Goal: Transaction & Acquisition: Purchase product/service

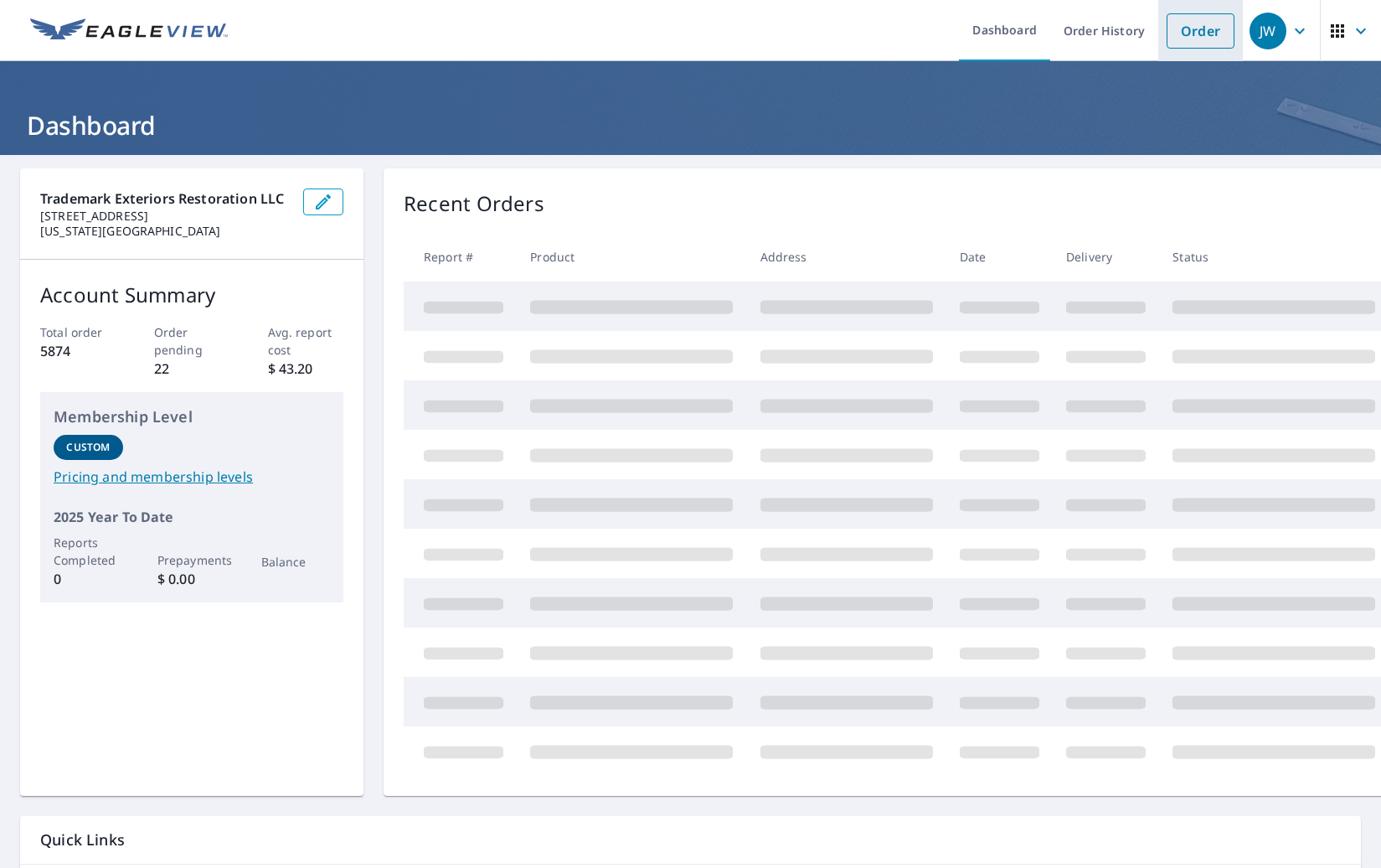
click at [1201, 26] on link "Order" at bounding box center [1200, 31] width 68 height 35
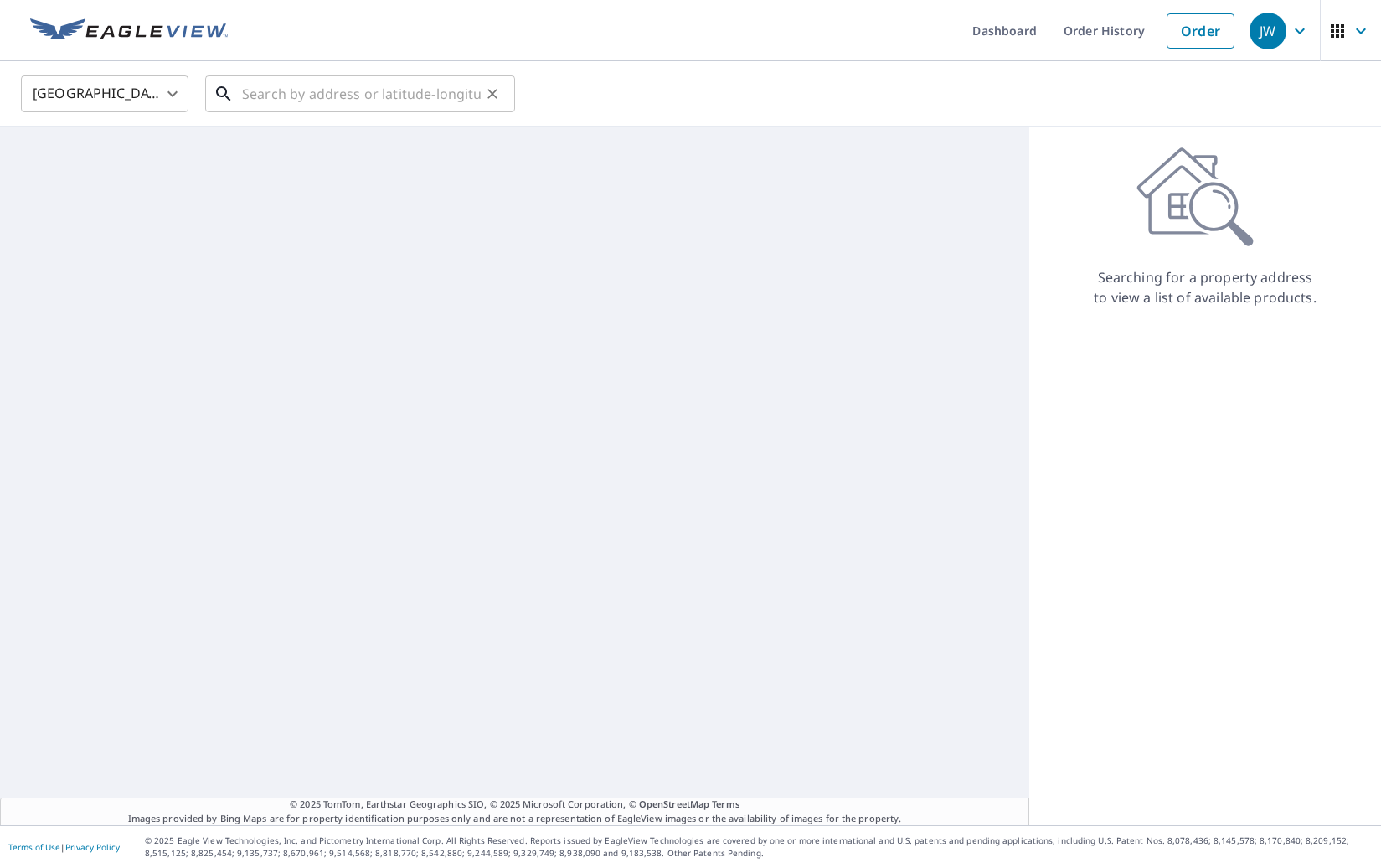
click at [275, 86] on input "text" at bounding box center [361, 94] width 238 height 47
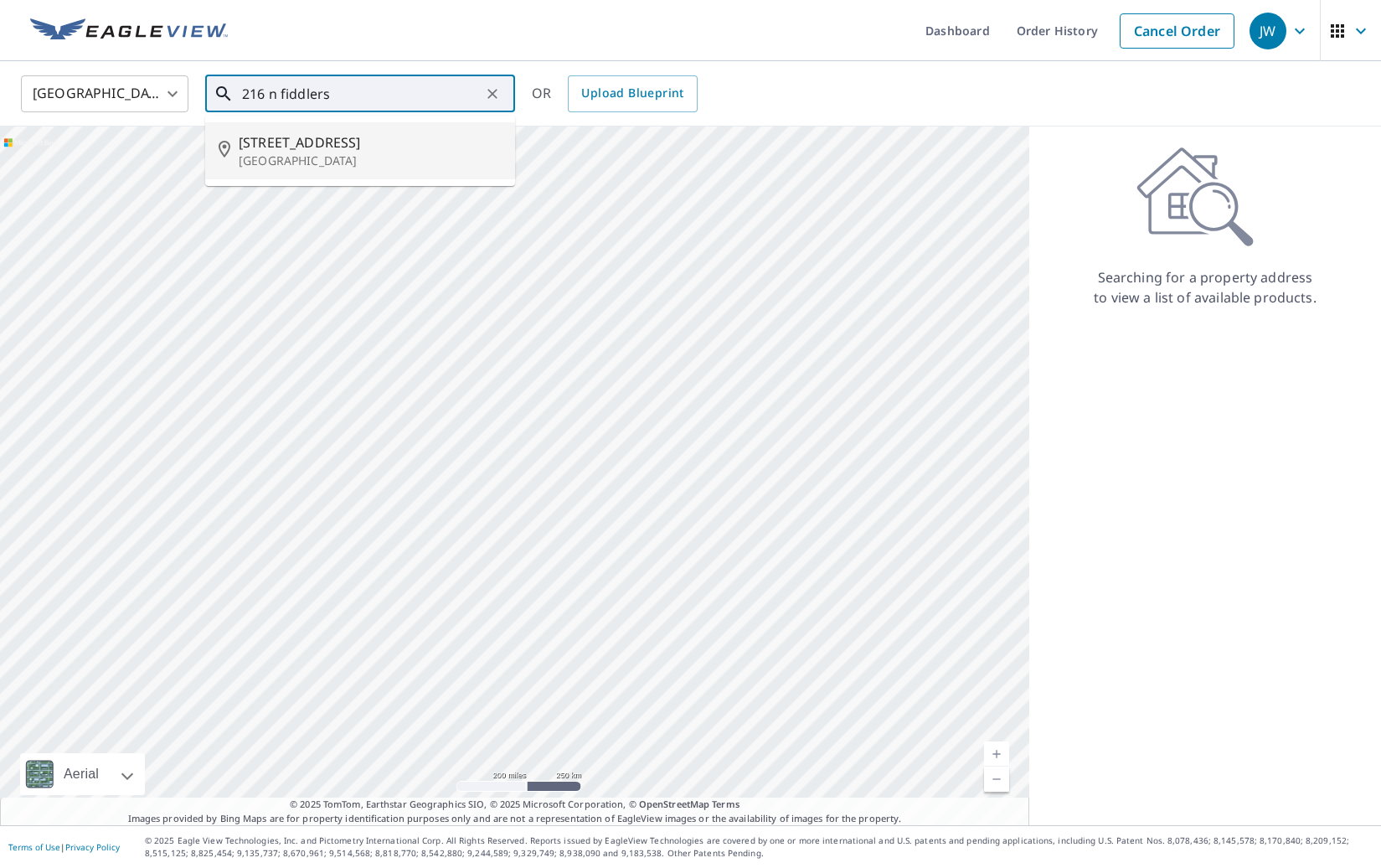
click at [332, 162] on p "[GEOGRAPHIC_DATA]" at bounding box center [370, 160] width 263 height 17
type input "[STREET_ADDRESS]"
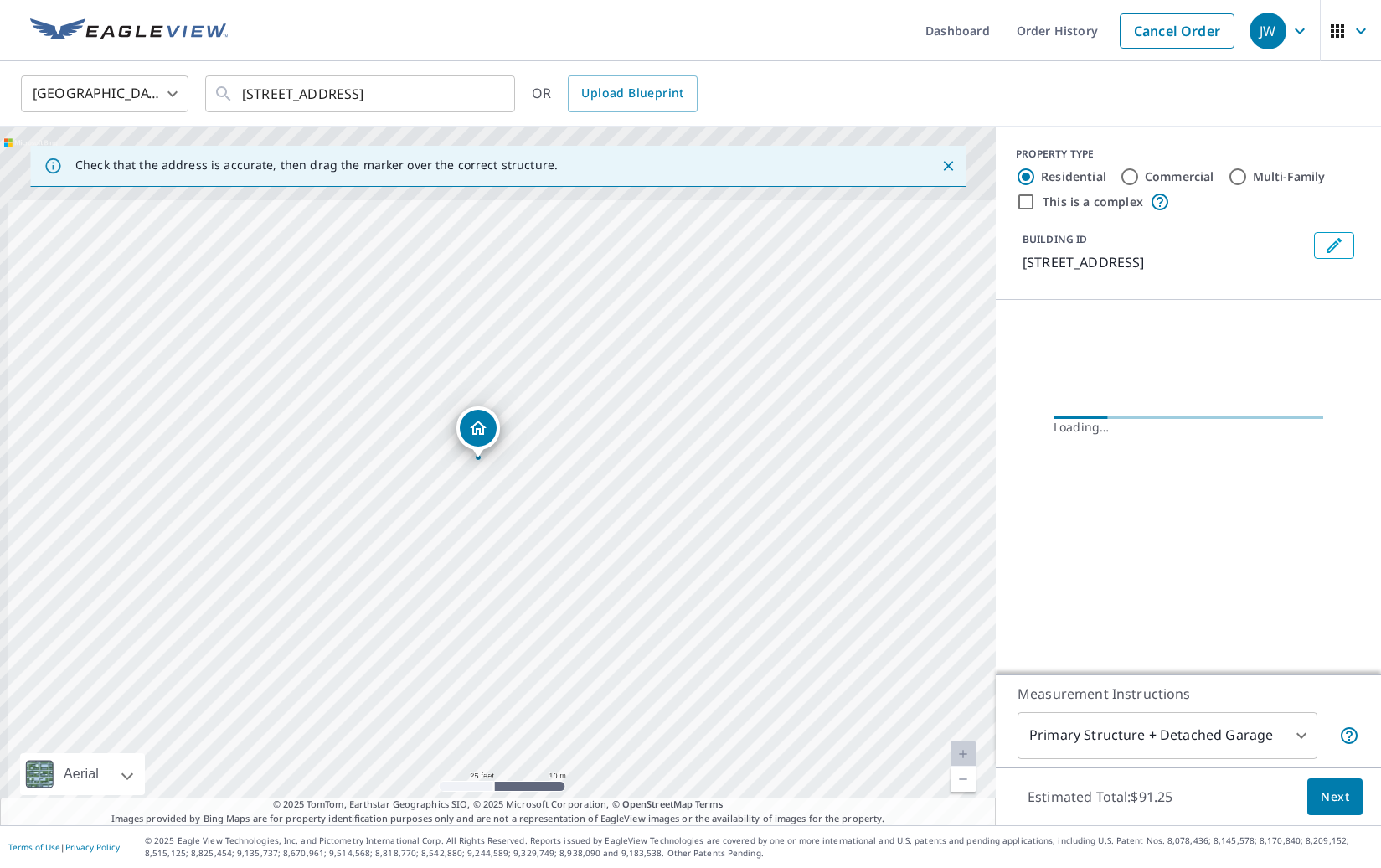
drag, startPoint x: 413, startPoint y: 372, endPoint x: 574, endPoint y: 659, distance: 329.1
click at [574, 659] on div "[STREET_ADDRESS]" at bounding box center [498, 475] width 996 height 698
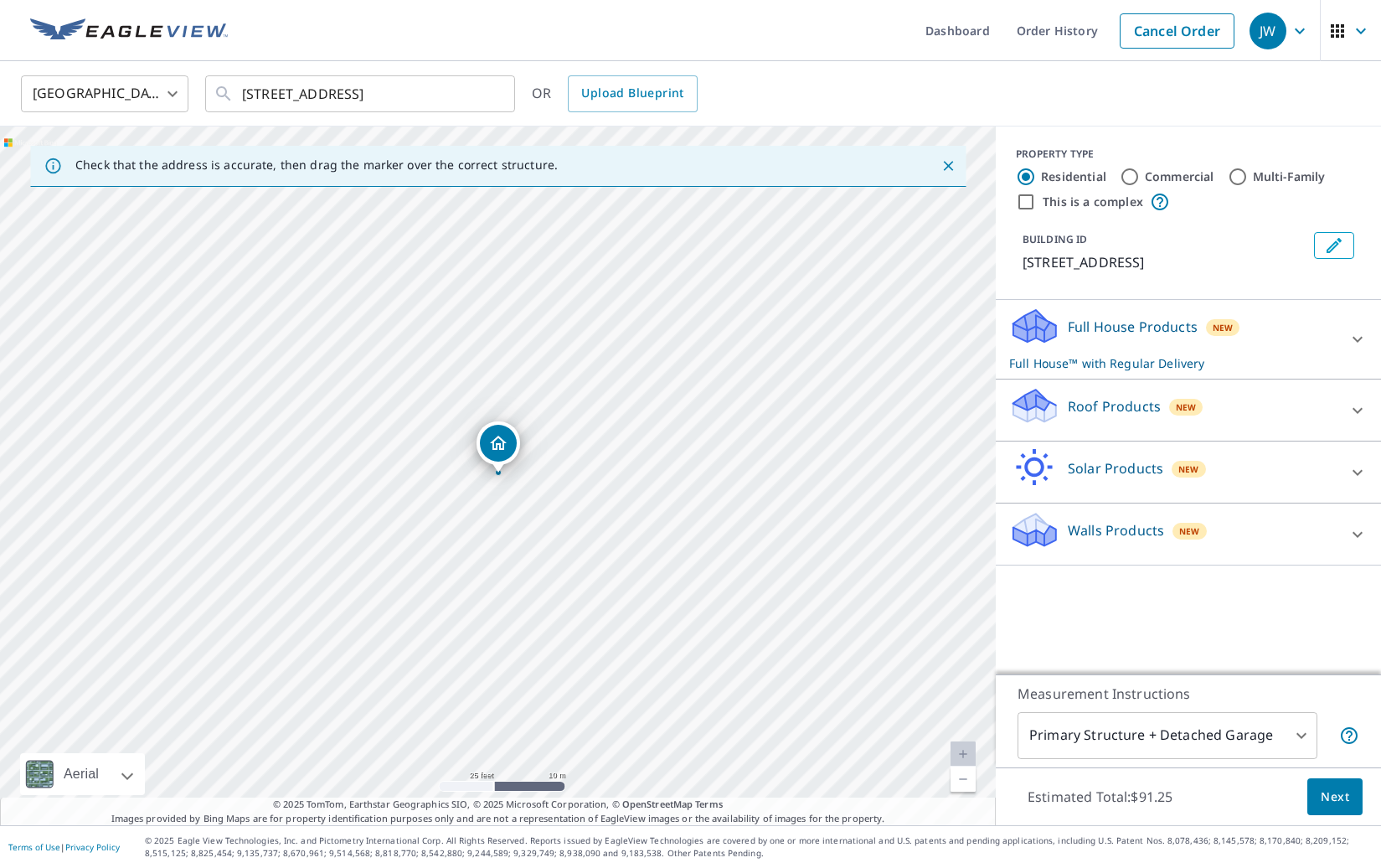
click at [1170, 415] on div "New" at bounding box center [1186, 407] width 34 height 17
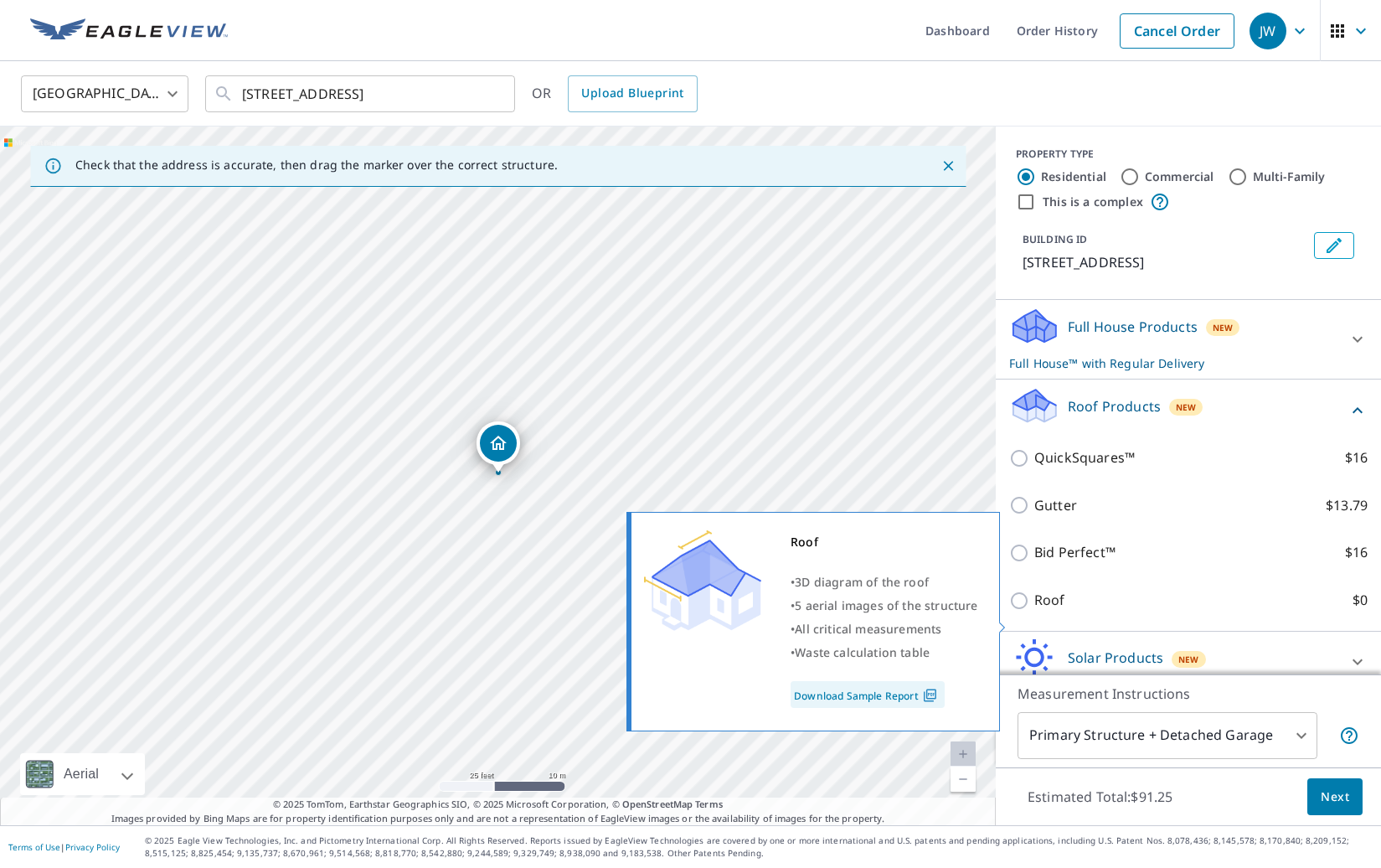
click at [1051, 610] on p "Roof" at bounding box center [1049, 600] width 31 height 21
click at [1034, 610] on input "Roof $0" at bounding box center [1021, 601] width 25 height 20
checkbox input "true"
type input "3"
checkbox input "false"
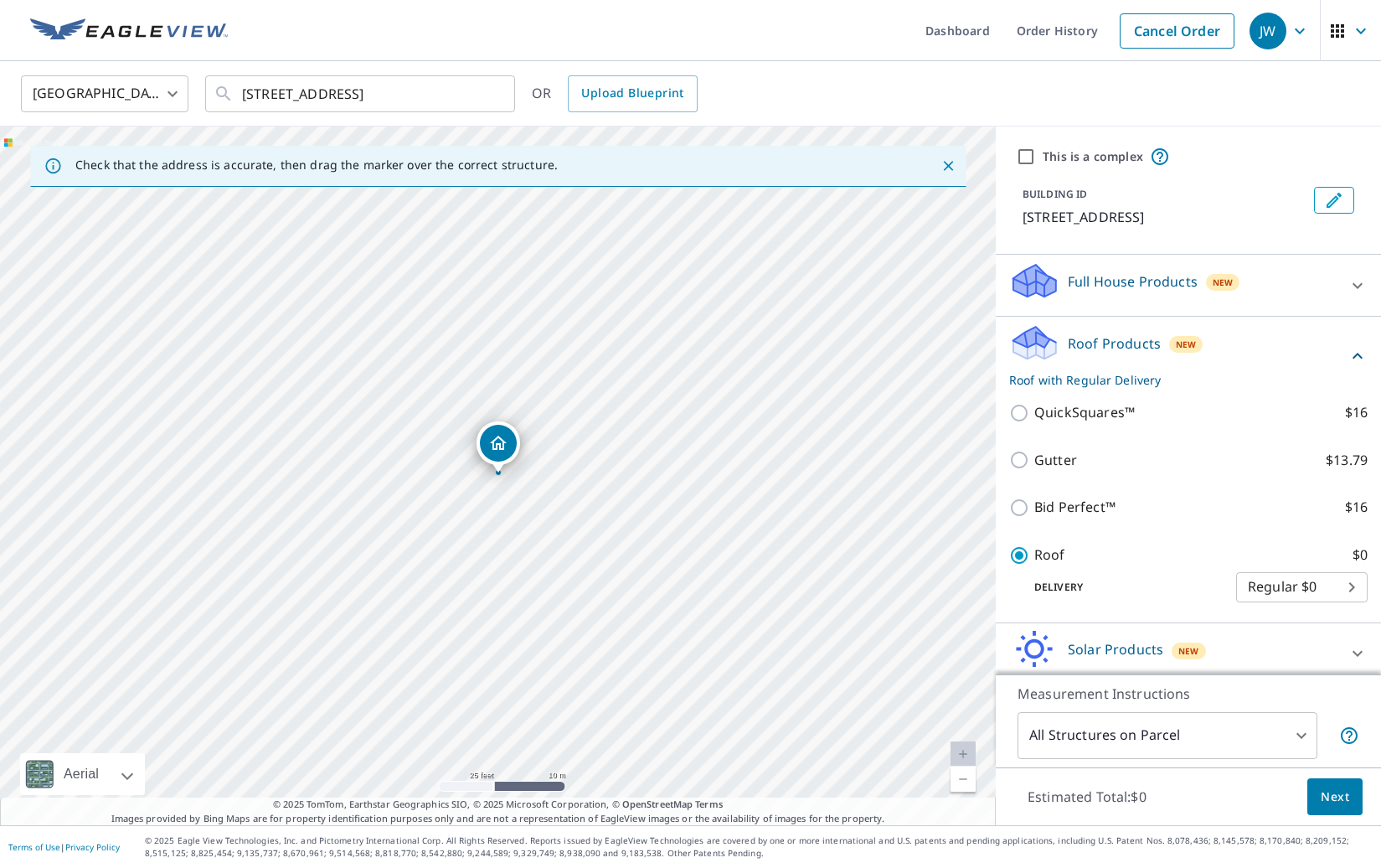
click at [1351, 805] on button "Next" at bounding box center [1336, 797] width 56 height 38
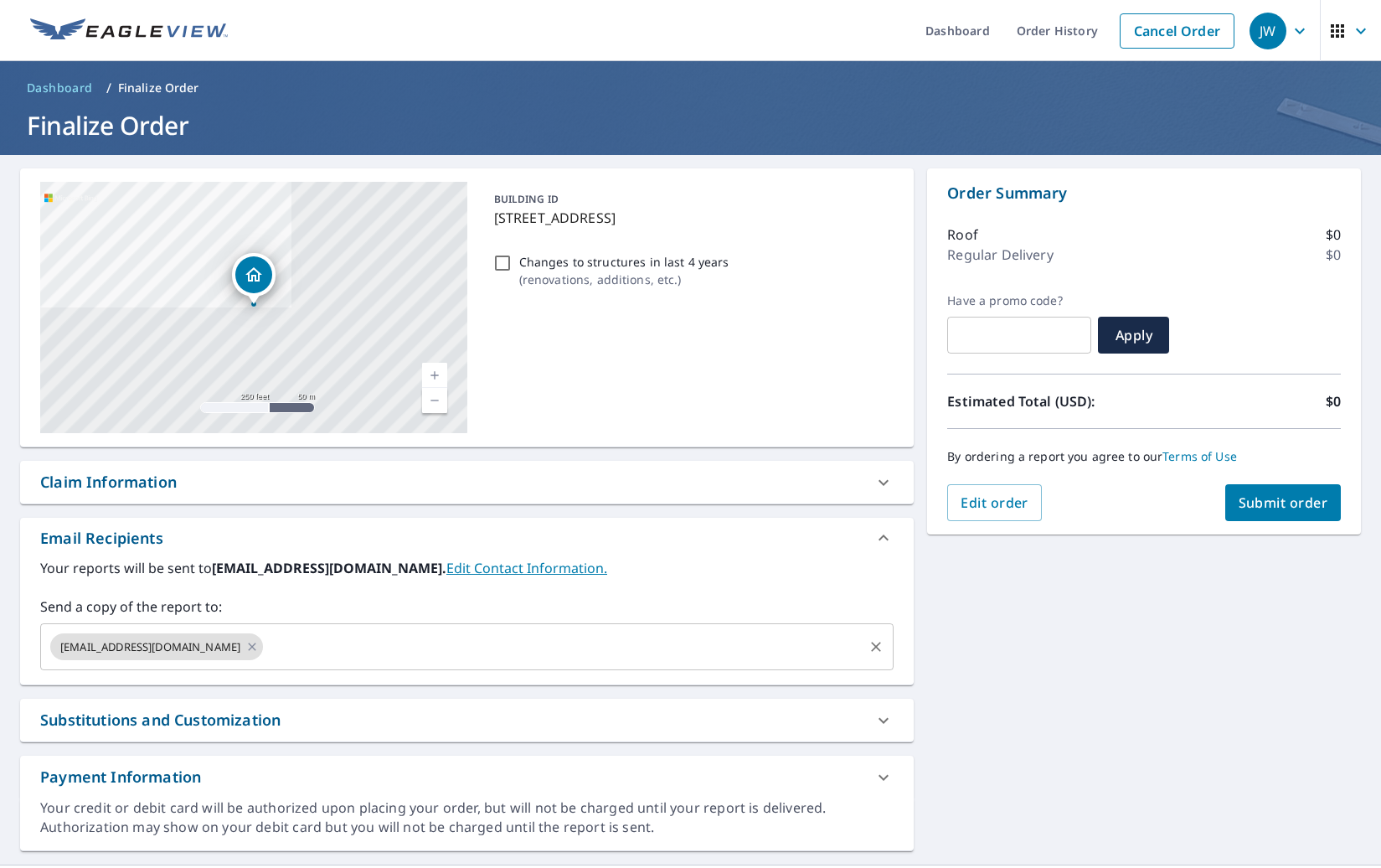
click at [410, 650] on input "text" at bounding box center [563, 646] width 595 height 32
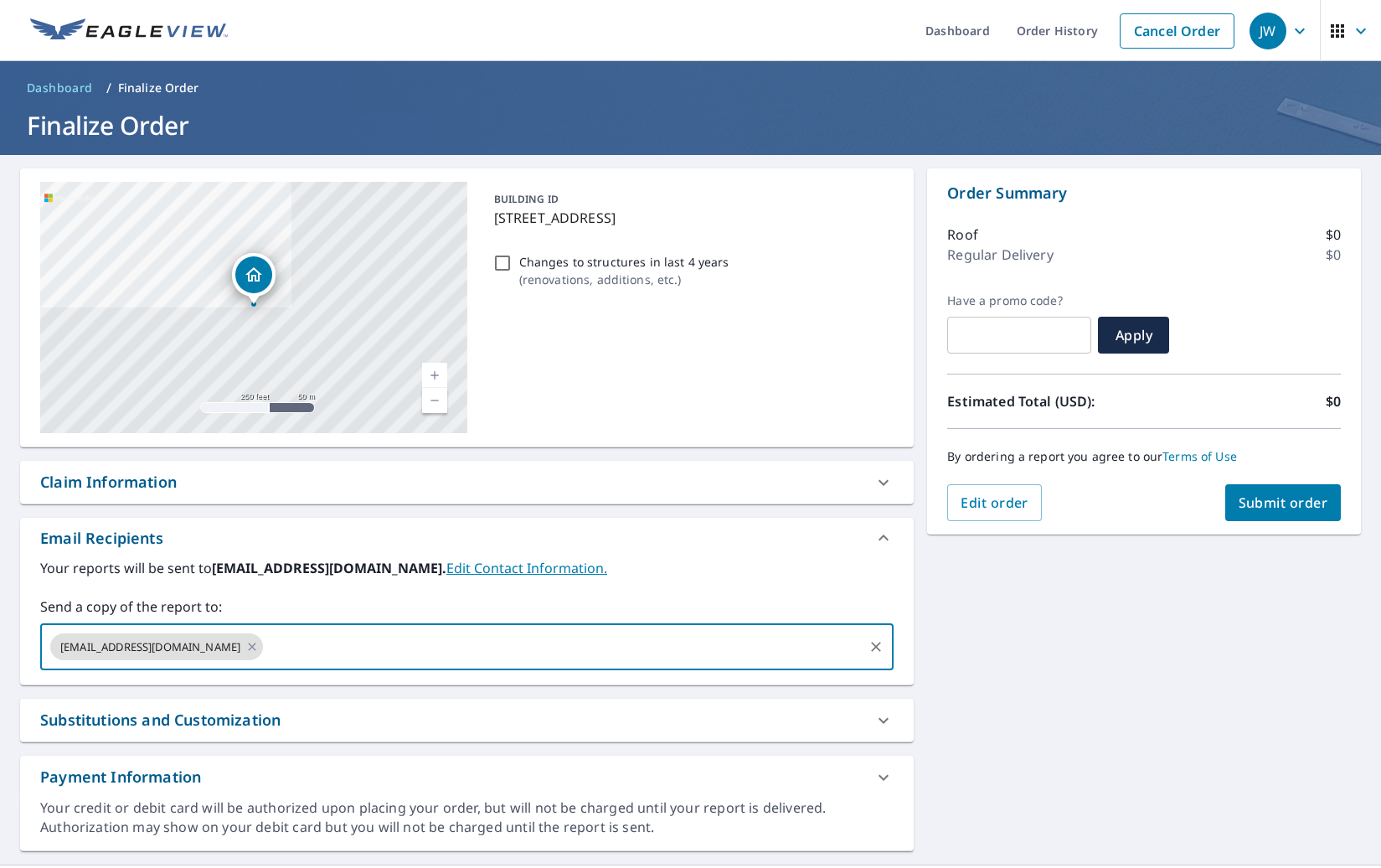
paste input "[PERSON_NAME][EMAIL_ADDRESS][DOMAIN_NAME]"
type input "[PERSON_NAME][EMAIL_ADDRESS][DOMAIN_NAME]"
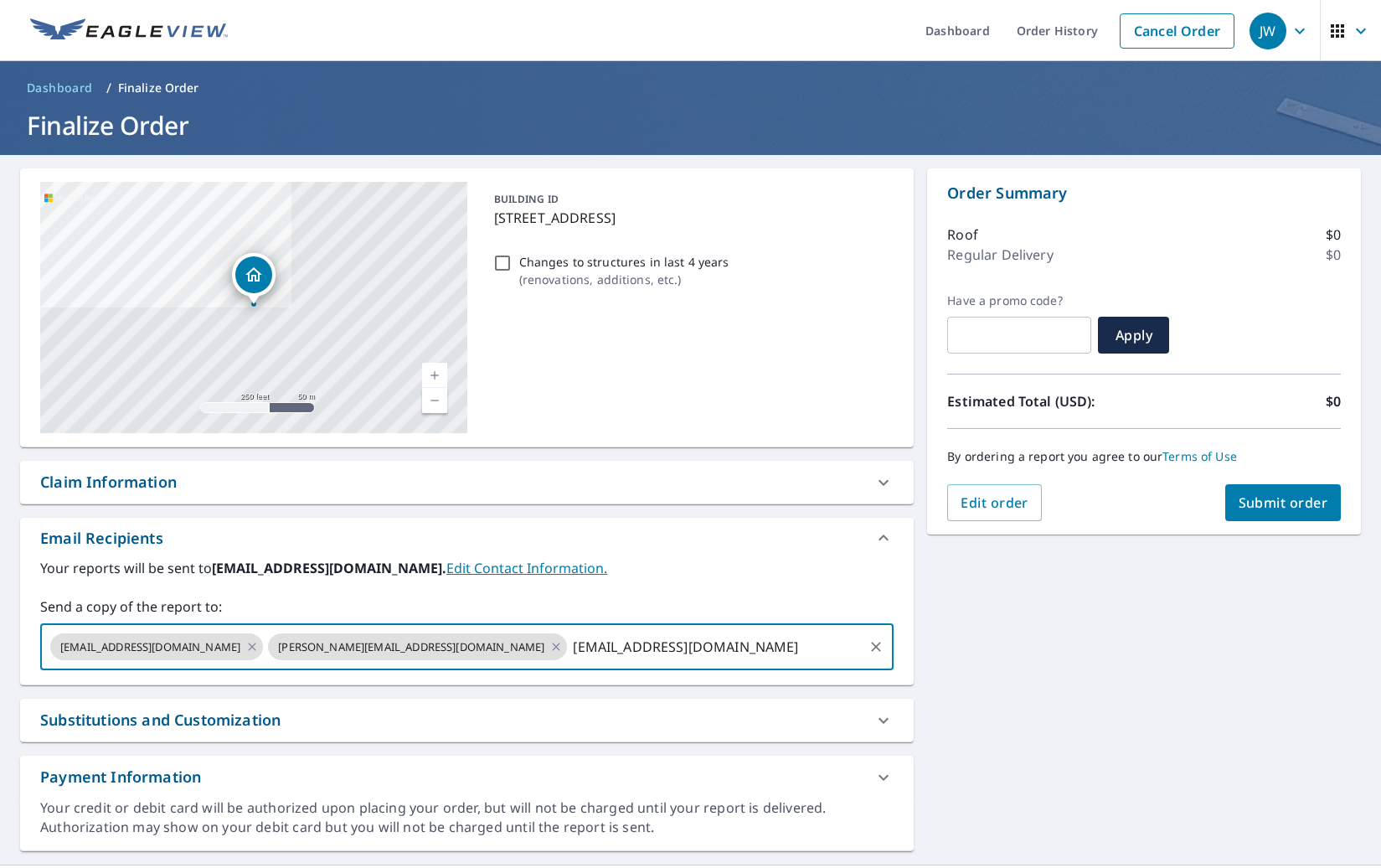
type input "[EMAIL_ADDRESS][DOMAIN_NAME]"
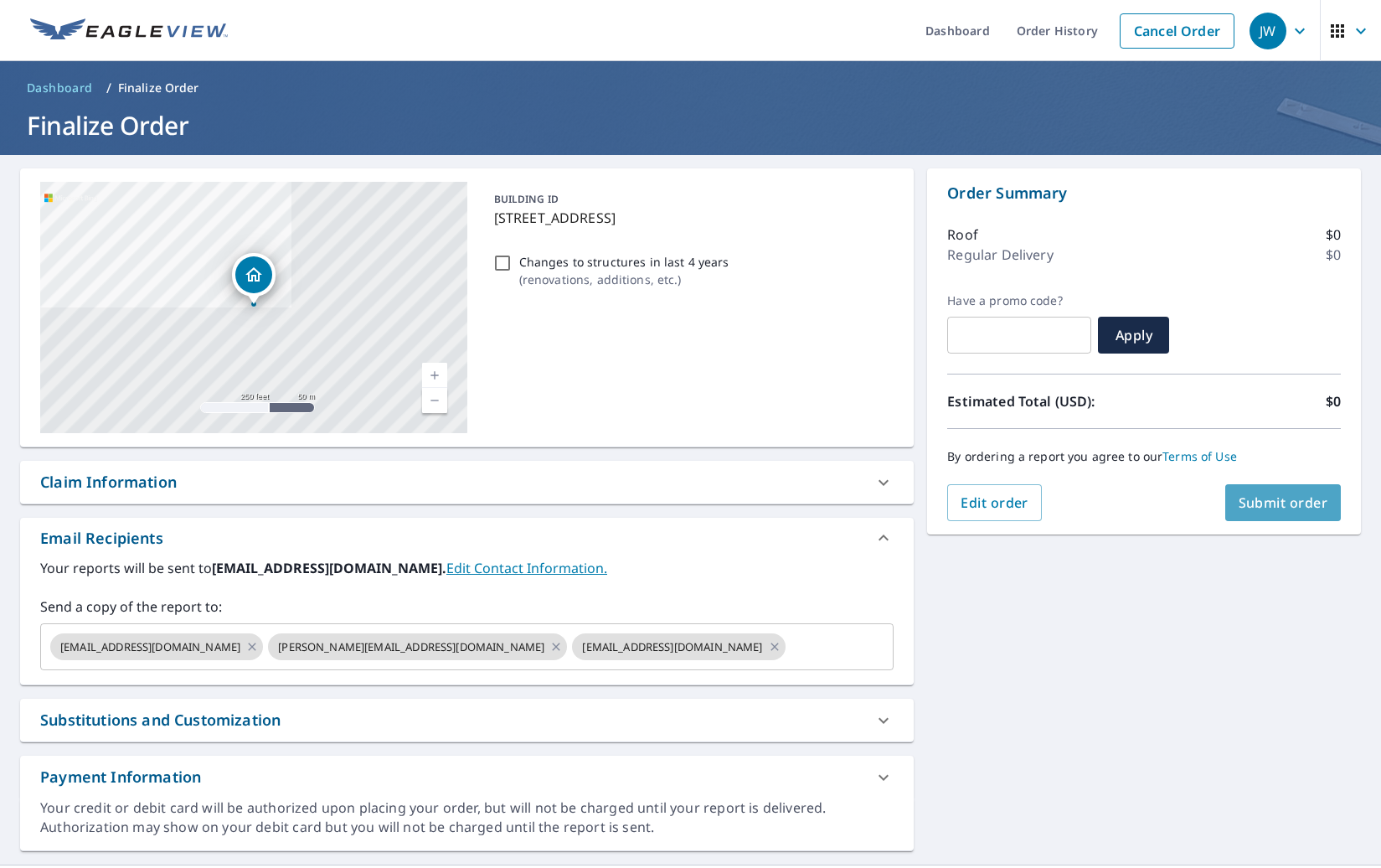
click at [1265, 495] on span "Submit order" at bounding box center [1284, 503] width 90 height 19
